Goal: Task Accomplishment & Management: Manage account settings

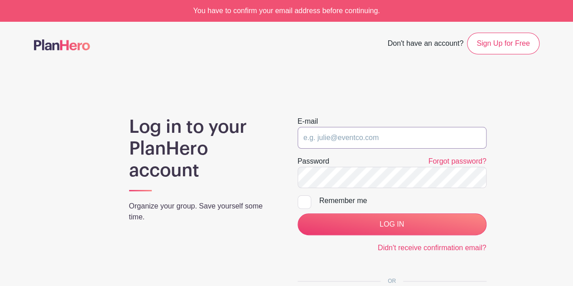
click at [410, 142] on input "email" at bounding box center [392, 138] width 189 height 22
type input "[EMAIL_ADDRESS][DOMAIN_NAME]"
click at [298, 213] on input "LOG IN" at bounding box center [392, 224] width 189 height 22
click at [374, 140] on input "email" at bounding box center [392, 138] width 189 height 22
type input "[EMAIL_ADDRESS][DOMAIN_NAME]"
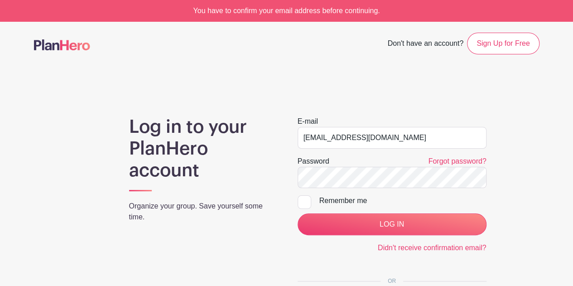
click at [307, 205] on div at bounding box center [305, 202] width 14 height 14
click at [304, 201] on input "Remember me" at bounding box center [301, 198] width 6 height 6
checkbox input "true"
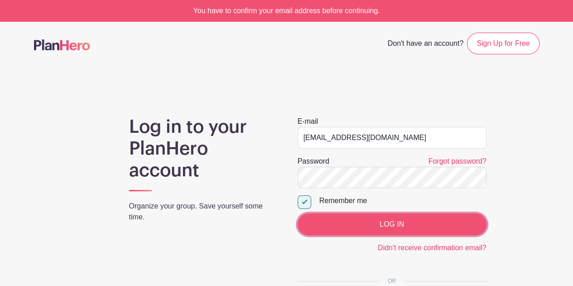
click at [352, 223] on input "LOG IN" at bounding box center [392, 224] width 189 height 22
